Goal: Find specific page/section: Find specific page/section

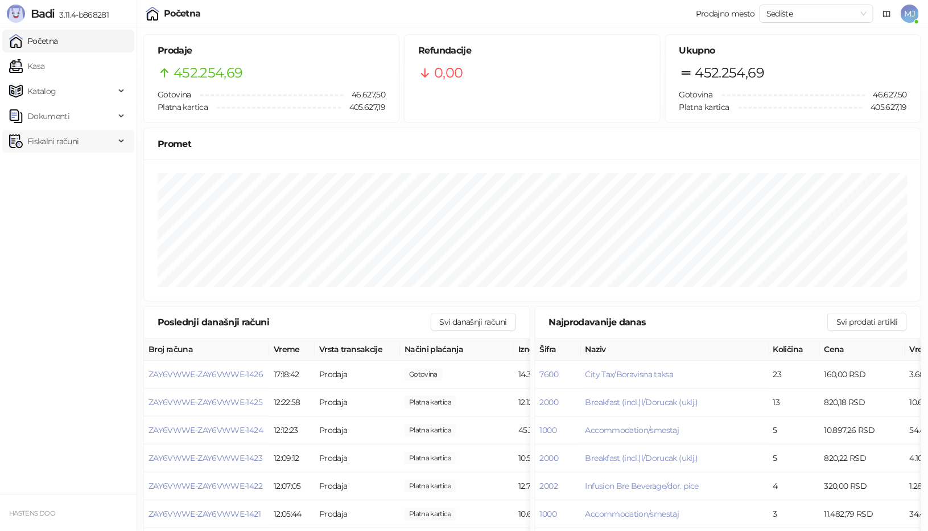
click at [91, 142] on span "Fiskalni računi" at bounding box center [62, 141] width 106 height 23
click at [76, 163] on link "Izdati računi" at bounding box center [45, 166] width 62 height 23
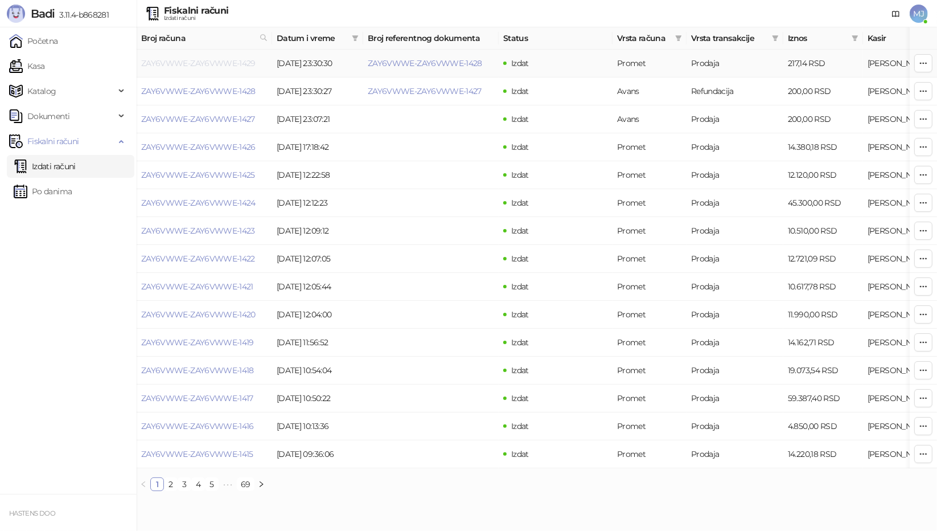
click at [219, 64] on link "ZAY6VWWE-ZAY6VWWE-1429" at bounding box center [198, 63] width 114 height 10
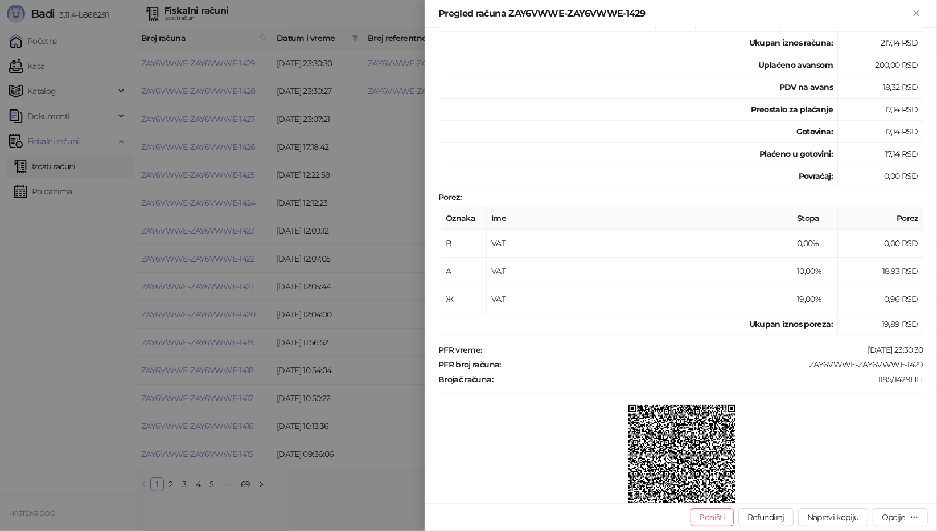
scroll to position [412, 0]
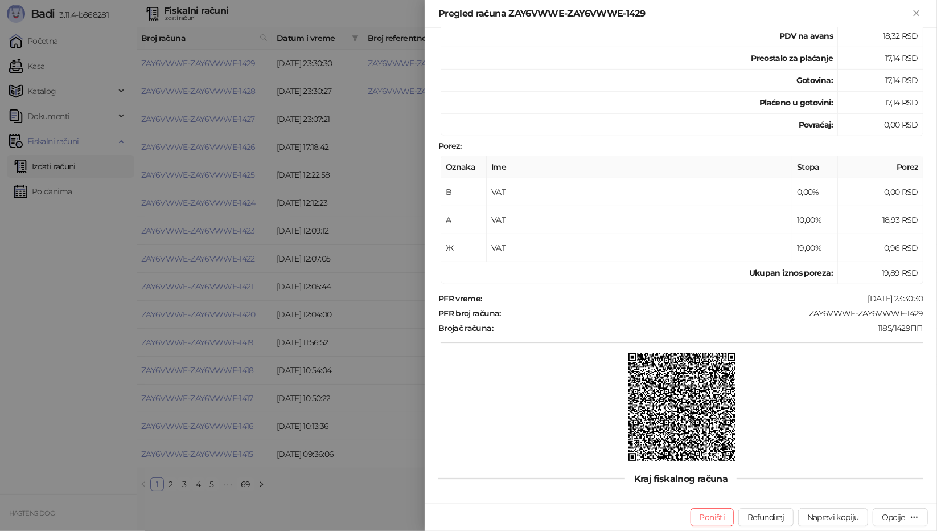
click at [685, 412] on img at bounding box center [682, 407] width 108 height 108
click at [386, 432] on div at bounding box center [468, 265] width 937 height 531
